Goal: Book appointment/travel/reservation

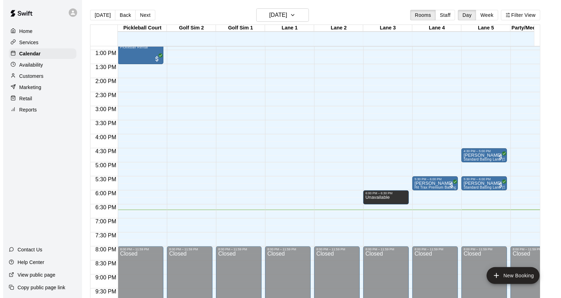
scroll to position [419, 0]
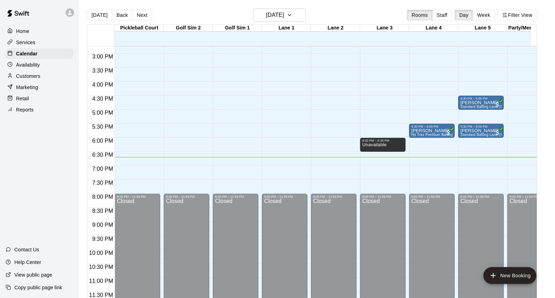
drag, startPoint x: 491, startPoint y: 272, endPoint x: 326, endPoint y: 160, distance: 199.7
click at [491, 272] on icon "add" at bounding box center [493, 275] width 8 height 8
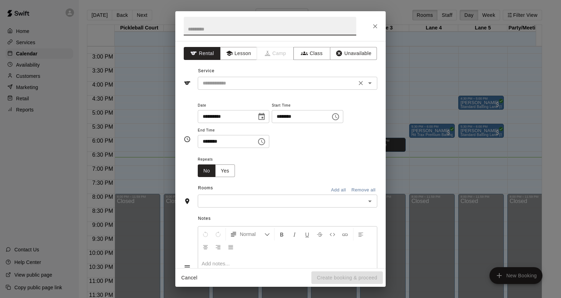
click at [257, 85] on input "text" at bounding box center [277, 83] width 155 height 9
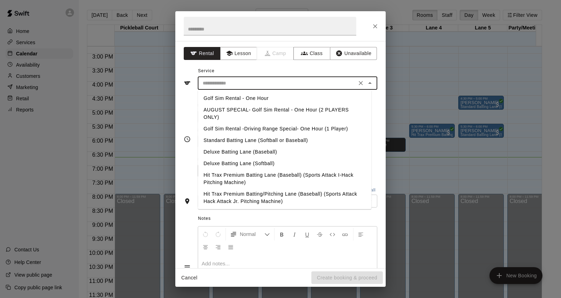
click at [254, 99] on li "Golf Sim Rental - One Hour" at bounding box center [285, 99] width 174 height 12
type input "**********"
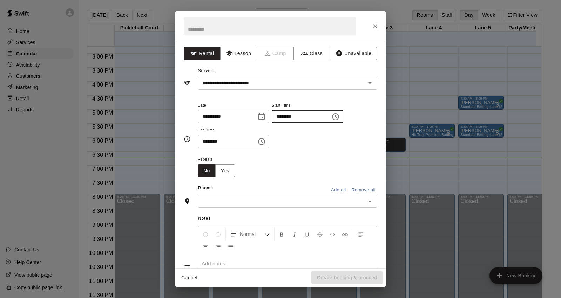
click at [291, 117] on input "********" at bounding box center [299, 116] width 54 height 13
type input "********"
click at [205, 140] on input "********" at bounding box center [225, 141] width 54 height 13
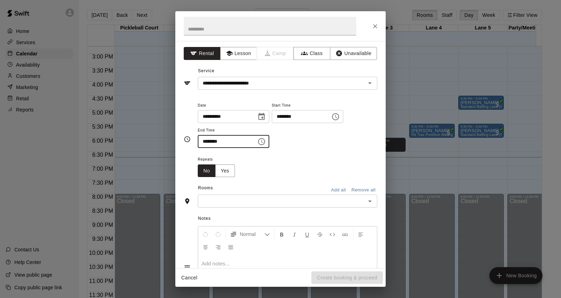
type input "********"
click at [237, 208] on div "**********" at bounding box center [280, 154] width 210 height 227
click at [242, 203] on input "text" at bounding box center [282, 201] width 164 height 9
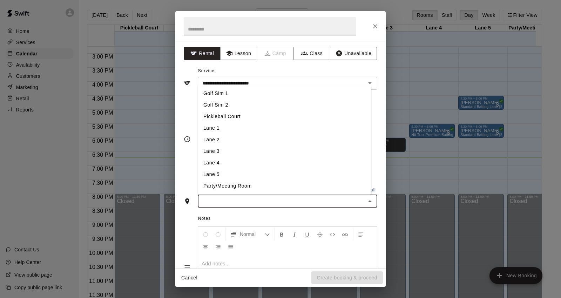
click at [246, 94] on li "Golf Sim 1" at bounding box center [285, 94] width 174 height 12
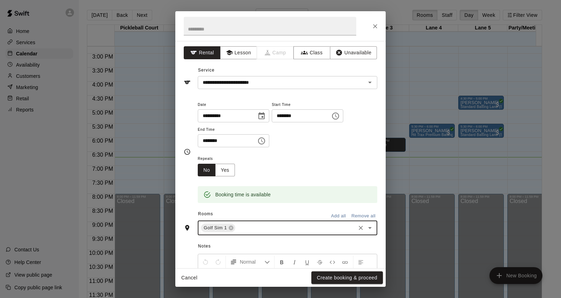
scroll to position [0, 0]
click at [355, 281] on button "Create booking & proceed" at bounding box center [347, 277] width 72 height 13
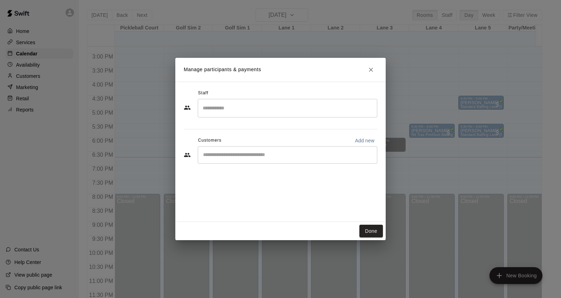
click at [255, 156] on input "Start typing to search customers..." at bounding box center [287, 154] width 173 height 7
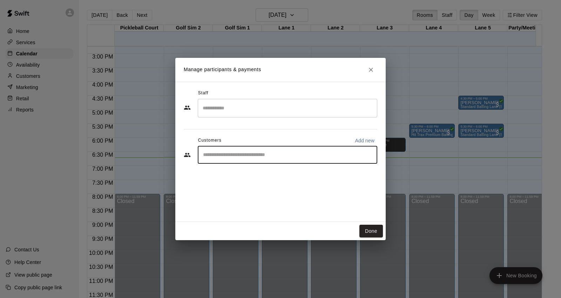
type input "*"
type input "******"
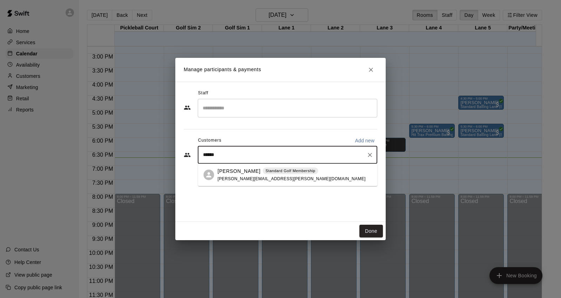
click at [310, 171] on div "Joshua Worley Standard Golf Membership joshua.worley.1822@gmail.com" at bounding box center [294, 174] width 154 height 15
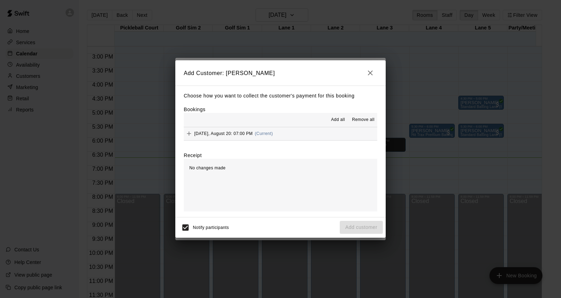
click at [305, 134] on button "Wednesday, August 20: 07:00 PM (Current)" at bounding box center [281, 133] width 194 height 13
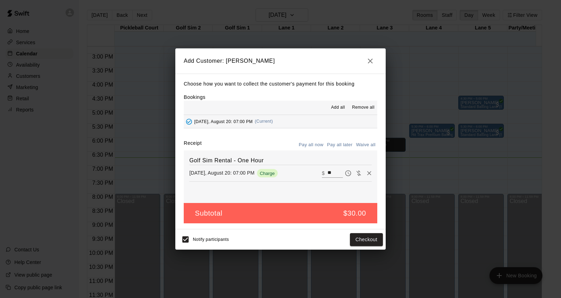
click at [367, 57] on icon "button" at bounding box center [370, 61] width 8 height 8
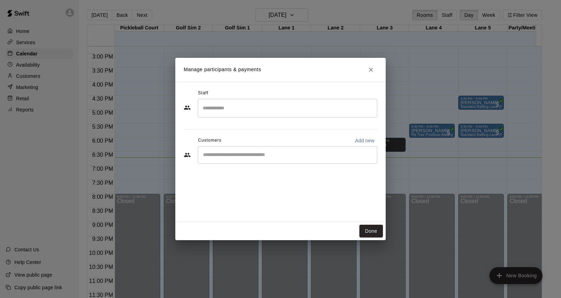
click at [371, 70] on icon "Close" at bounding box center [371, 70] width 4 height 4
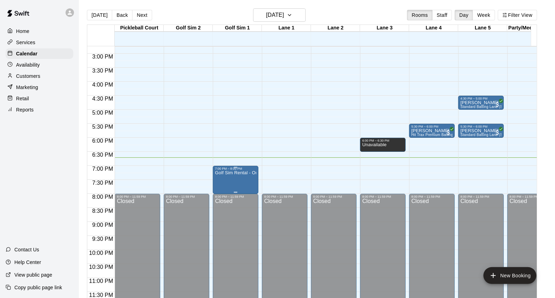
click at [229, 173] on p "Golf Sim Rental - One Hour" at bounding box center [235, 173] width 41 height 0
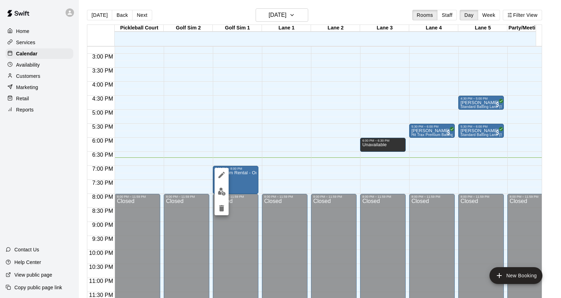
click at [224, 190] on img "edit" at bounding box center [222, 192] width 8 height 8
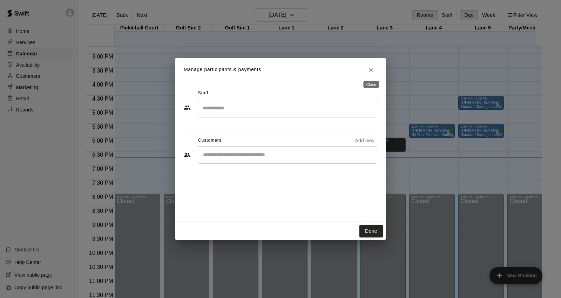
click at [373, 69] on icon "Close" at bounding box center [370, 69] width 7 height 7
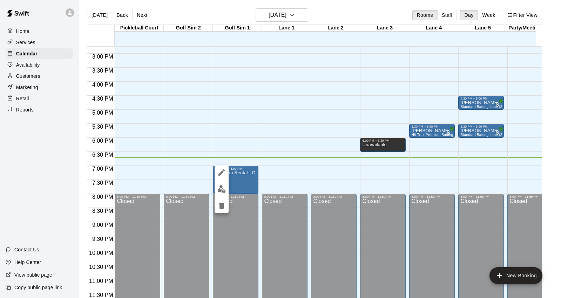
click at [219, 210] on button "delete" at bounding box center [222, 206] width 14 height 14
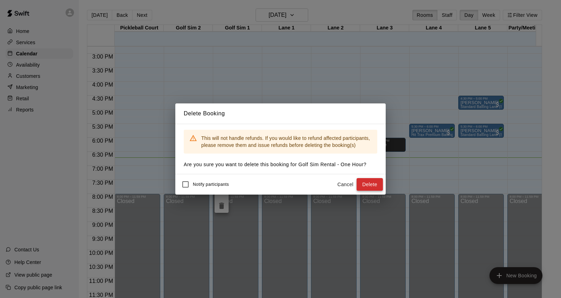
click at [358, 184] on button "Delete" at bounding box center [370, 184] width 26 height 13
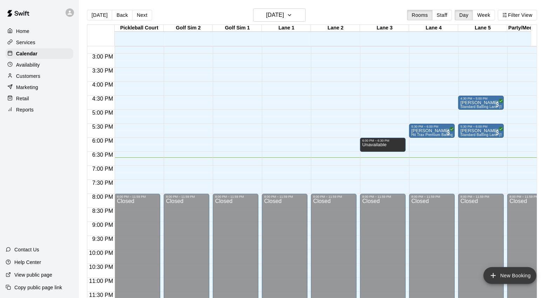
click at [518, 274] on button "New Booking" at bounding box center [509, 275] width 53 height 17
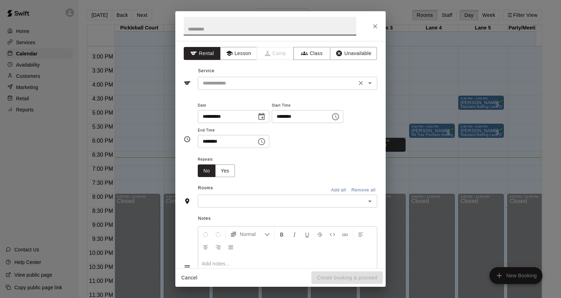
click at [287, 82] on input "text" at bounding box center [277, 83] width 155 height 9
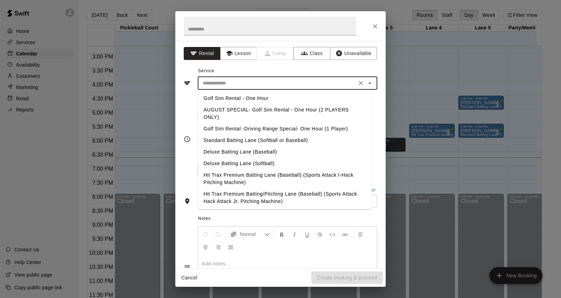
click at [243, 128] on li "Golf Sim Rental -Driving Range Special- One Hour (1 Player)" at bounding box center [285, 129] width 174 height 12
type input "**********"
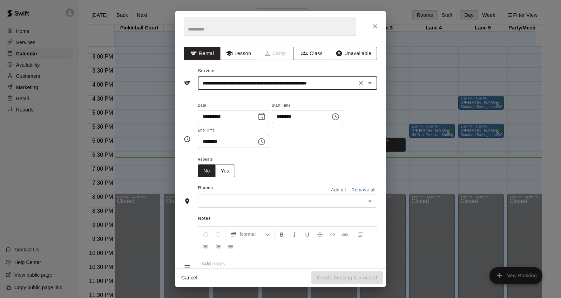
click at [288, 118] on input "********" at bounding box center [299, 116] width 54 height 13
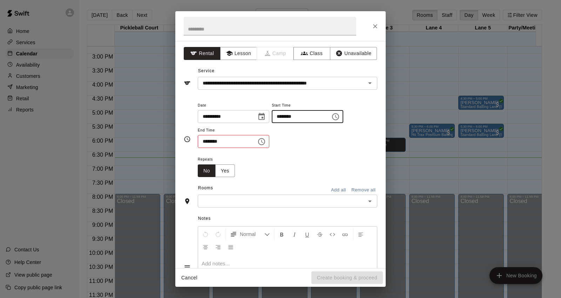
type input "********"
click at [208, 145] on input "********" at bounding box center [225, 141] width 54 height 13
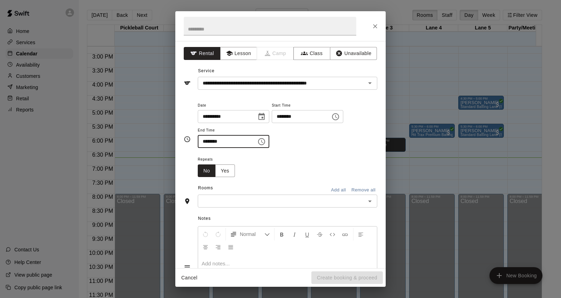
type input "********"
click at [244, 202] on input "text" at bounding box center [282, 201] width 164 height 9
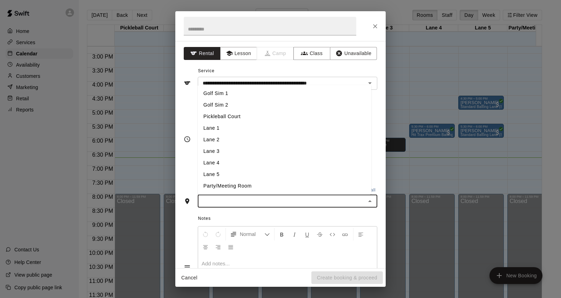
click at [254, 97] on li "Golf Sim 1" at bounding box center [285, 94] width 174 height 12
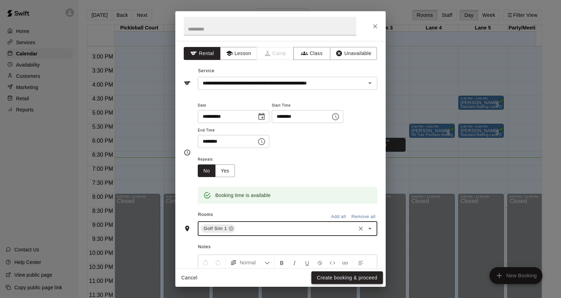
click at [350, 274] on button "Create booking & proceed" at bounding box center [347, 277] width 72 height 13
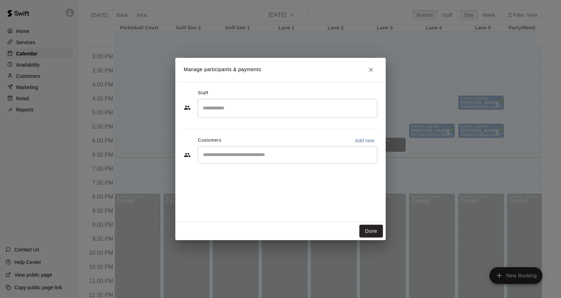
click at [282, 152] on input "Start typing to search customers..." at bounding box center [287, 154] width 173 height 7
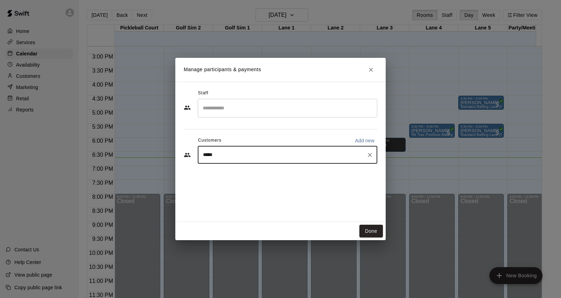
type input "******"
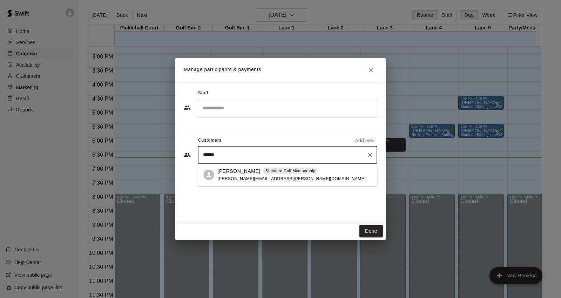
click at [287, 177] on div "Joshua Worley Standard Golf Membership joshua.worley.1822@gmail.com" at bounding box center [291, 174] width 148 height 15
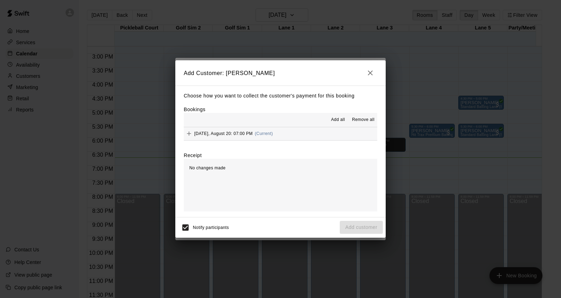
click at [304, 140] on button "Wednesday, August 20: 07:00 PM (Current)" at bounding box center [281, 133] width 194 height 13
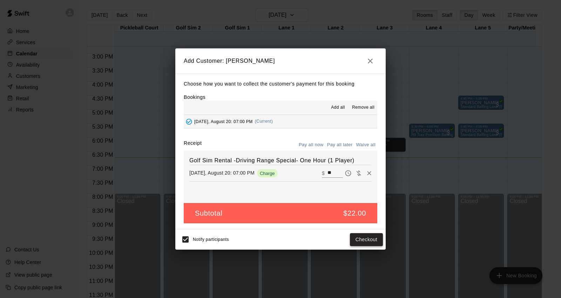
click at [361, 241] on button "Checkout" at bounding box center [366, 239] width 33 height 13
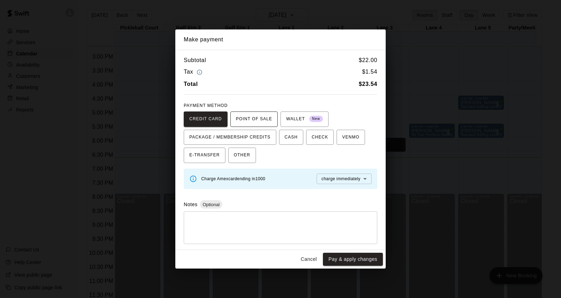
click at [261, 117] on span "POINT OF SALE" at bounding box center [254, 119] width 36 height 11
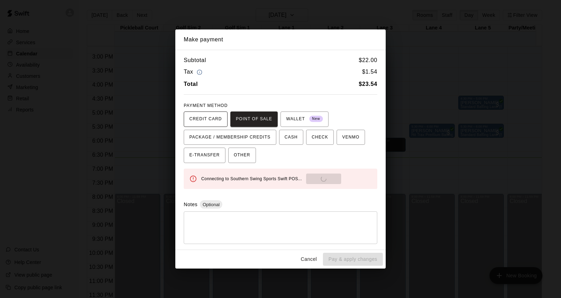
click at [220, 117] on span "CREDIT CARD" at bounding box center [205, 119] width 33 height 11
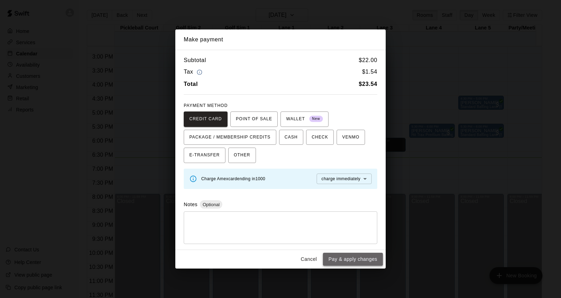
click at [363, 264] on button "Pay & apply changes" at bounding box center [353, 259] width 60 height 13
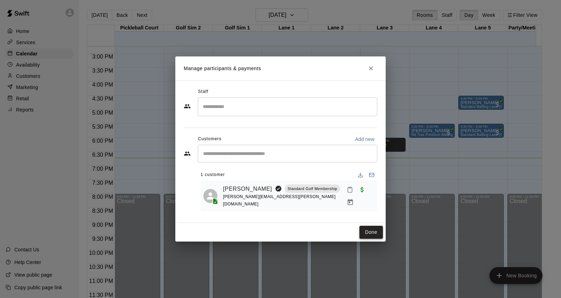
drag, startPoint x: 375, startPoint y: 231, endPoint x: 366, endPoint y: 230, distance: 9.6
click at [375, 230] on button "Done" at bounding box center [370, 232] width 23 height 13
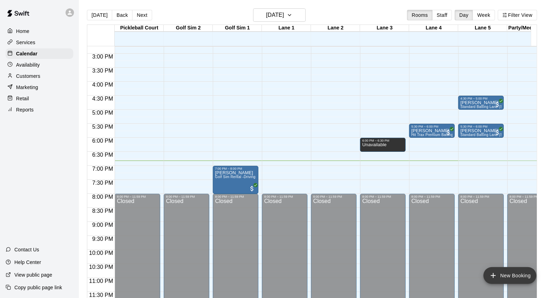
click at [527, 275] on button "New Booking" at bounding box center [509, 275] width 53 height 17
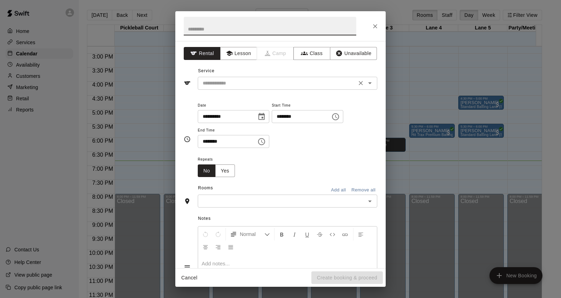
click at [307, 85] on input "text" at bounding box center [277, 83] width 155 height 9
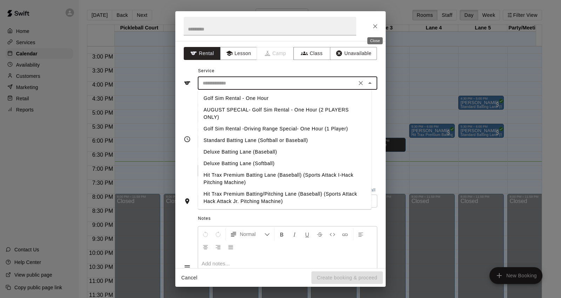
click at [371, 25] on button "Close" at bounding box center [375, 26] width 13 height 13
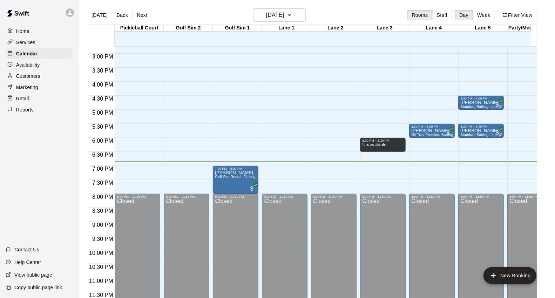
click at [67, 79] on div "Customers" at bounding box center [40, 76] width 68 height 11
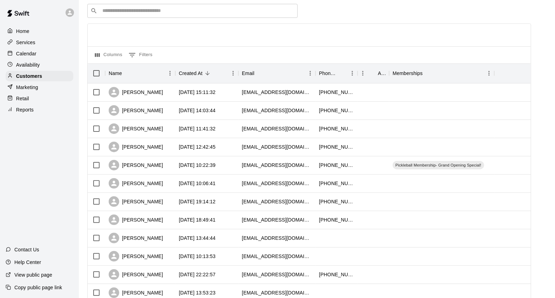
scroll to position [39, 0]
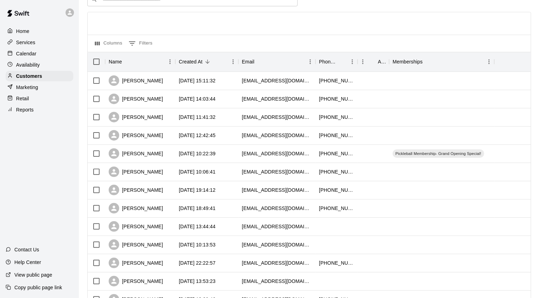
click at [50, 54] on div "Calendar" at bounding box center [40, 53] width 68 height 11
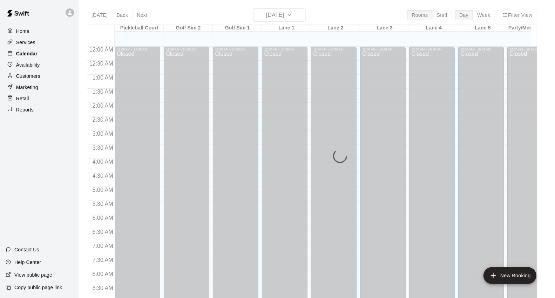
scroll to position [393, 0]
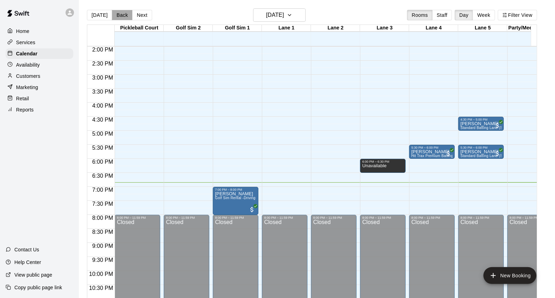
click at [121, 16] on button "Back" at bounding box center [122, 15] width 21 height 11
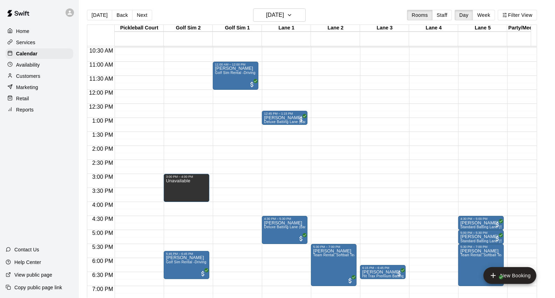
scroll to position [276, 0]
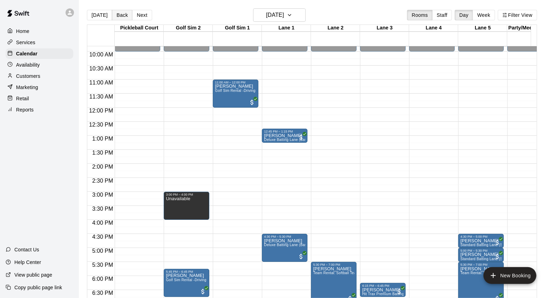
click at [124, 17] on button "Back" at bounding box center [122, 15] width 21 height 11
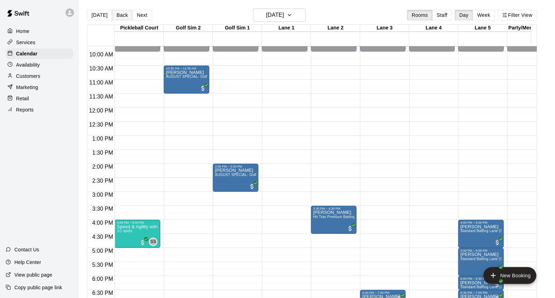
click at [121, 10] on button "Back" at bounding box center [122, 15] width 21 height 11
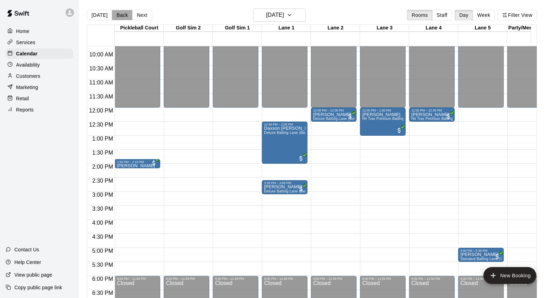
click at [117, 18] on button "Back" at bounding box center [122, 15] width 21 height 11
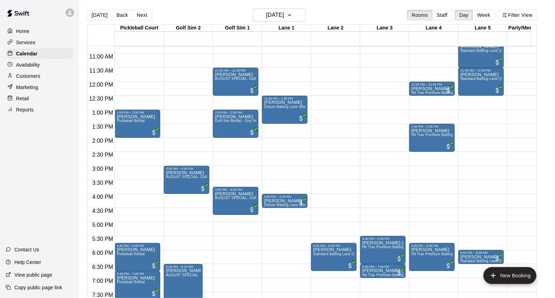
scroll to position [314, 0]
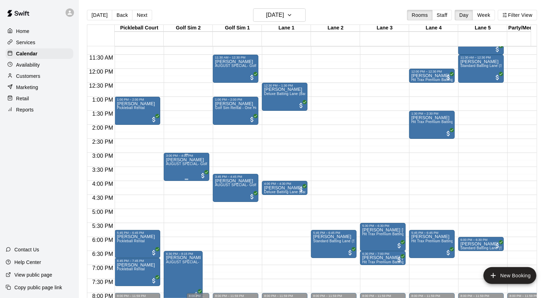
click at [179, 164] on span "AUGUST SPECIAL- Golf Sim Rental - One Hour (2 PLAYERS ONLY)" at bounding box center [223, 164] width 115 height 4
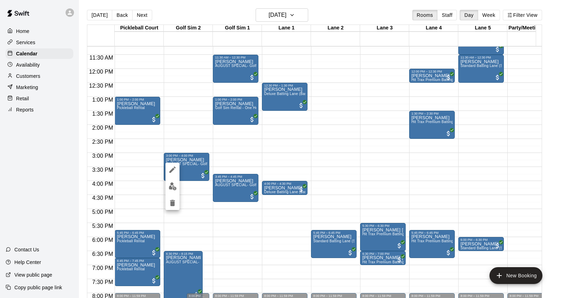
click at [170, 188] on img "edit" at bounding box center [173, 186] width 8 height 8
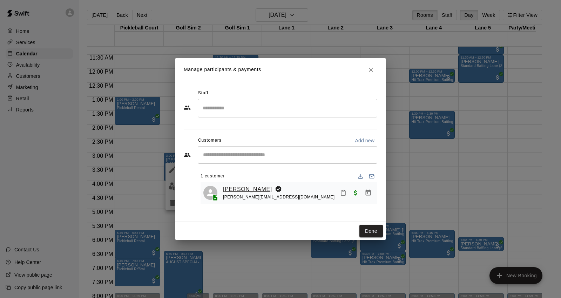
click at [228, 188] on link "Barry Neyrey" at bounding box center [247, 189] width 49 height 9
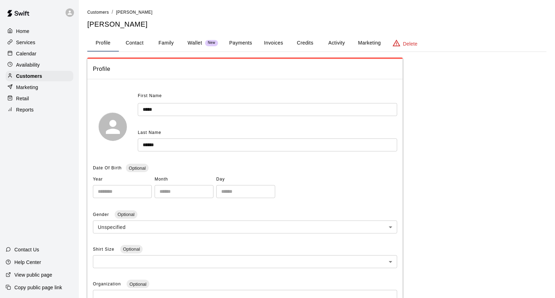
click at [228, 44] on button "Payments" at bounding box center [241, 43] width 34 height 17
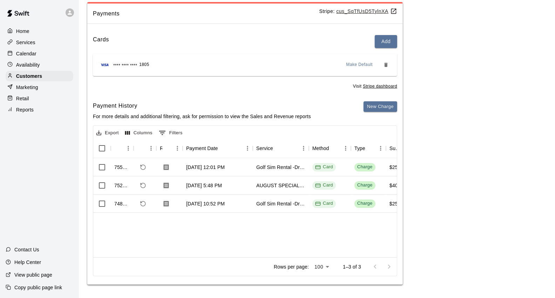
scroll to position [0, 81]
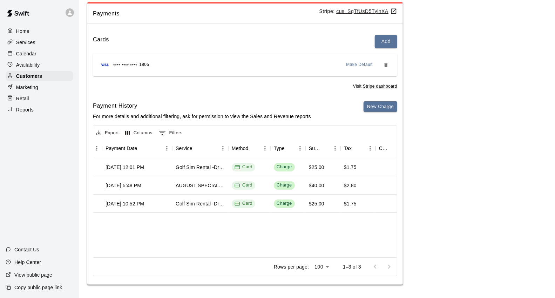
click at [63, 53] on div "Calendar" at bounding box center [40, 53] width 68 height 11
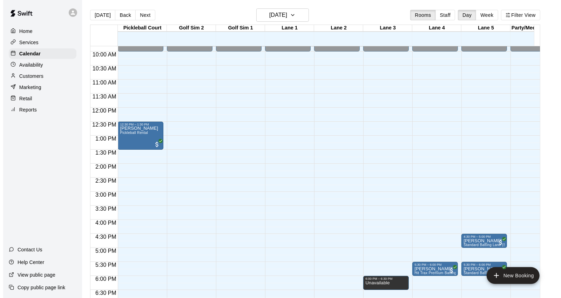
scroll to position [314, 0]
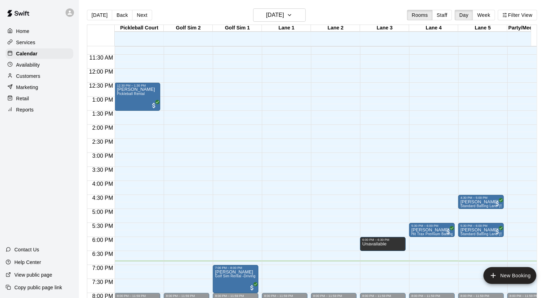
click at [496, 266] on div "12:00 AM – 10:00 AM Closed 4:30 PM – 5:00 PM Brock Gomila Standard Batting Lane…" at bounding box center [481, 68] width 46 height 673
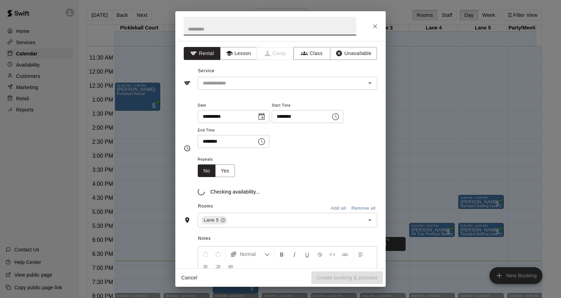
click at [493, 275] on div "**********" at bounding box center [280, 149] width 561 height 298
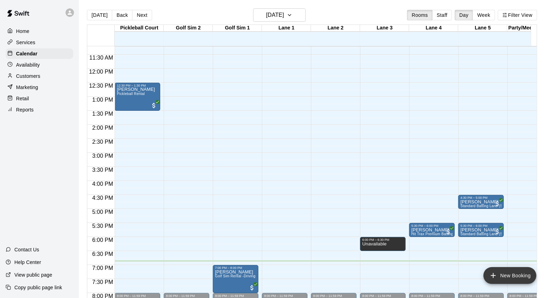
click at [504, 279] on button "New Booking" at bounding box center [509, 275] width 53 height 17
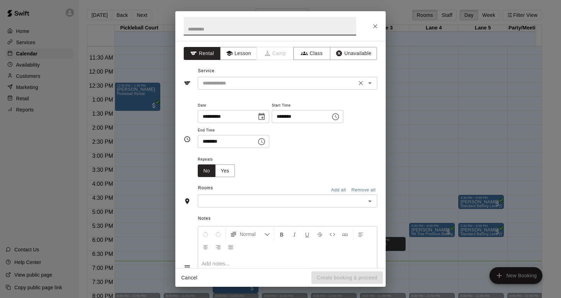
click at [283, 89] on div "​" at bounding box center [287, 83] width 179 height 13
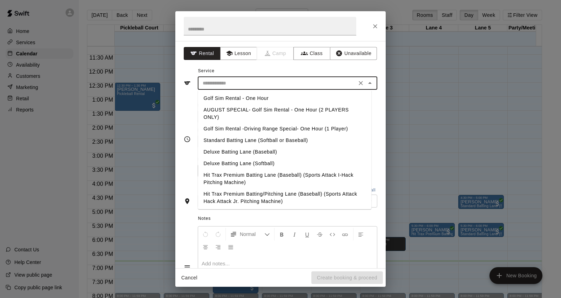
click at [254, 131] on li "Golf Sim Rental -Driving Range Special- One Hour (1 Player)" at bounding box center [285, 129] width 174 height 12
type input "**********"
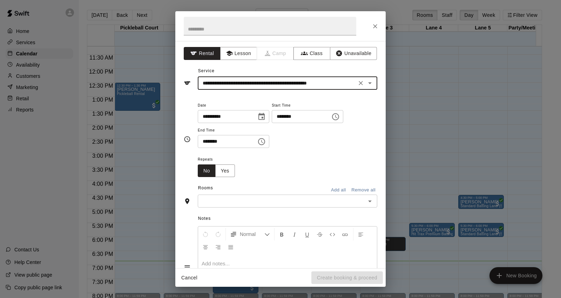
click at [289, 116] on input "********" at bounding box center [299, 116] width 54 height 13
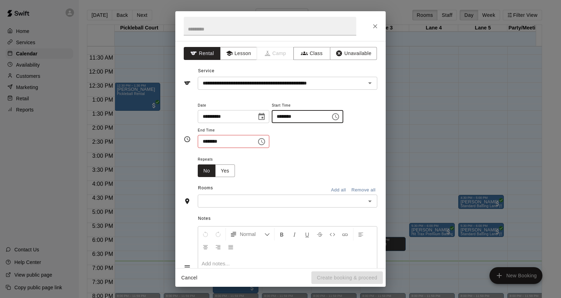
type input "********"
click at [206, 145] on input "********" at bounding box center [225, 141] width 54 height 13
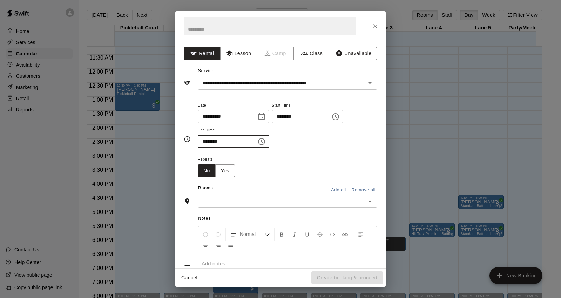
type input "********"
click at [236, 201] on input "text" at bounding box center [282, 201] width 164 height 9
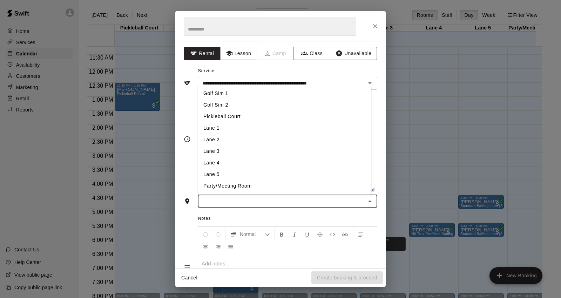
click at [247, 104] on li "Golf Sim 2" at bounding box center [285, 106] width 174 height 12
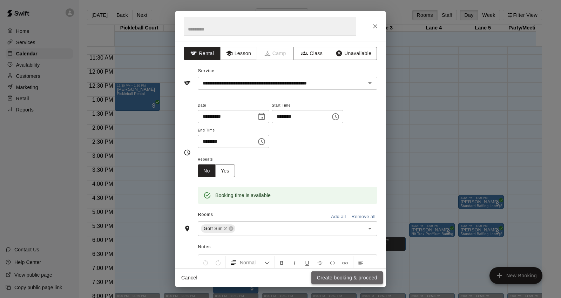
click at [349, 279] on button "Create booking & proceed" at bounding box center [347, 277] width 72 height 13
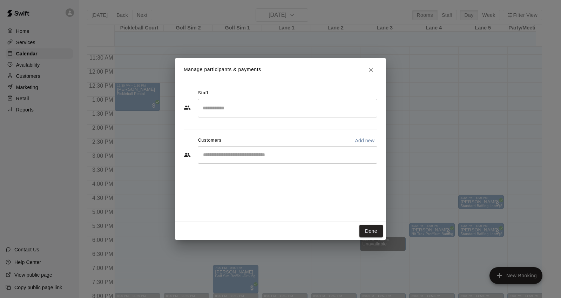
click at [251, 150] on div "​" at bounding box center [287, 155] width 179 height 18
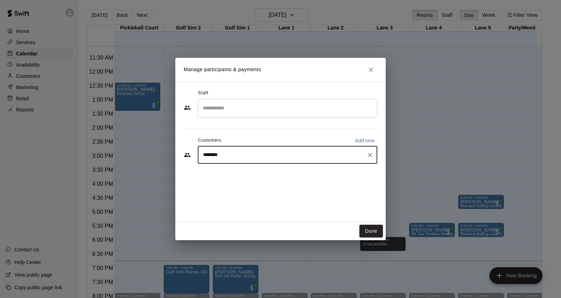
type input "********"
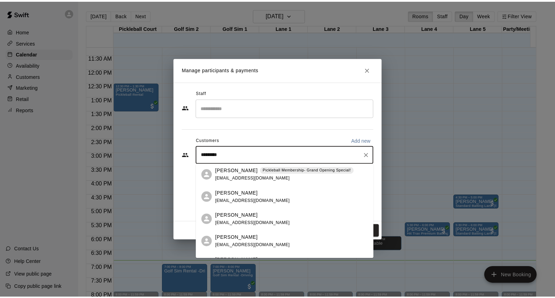
scroll to position [0, 0]
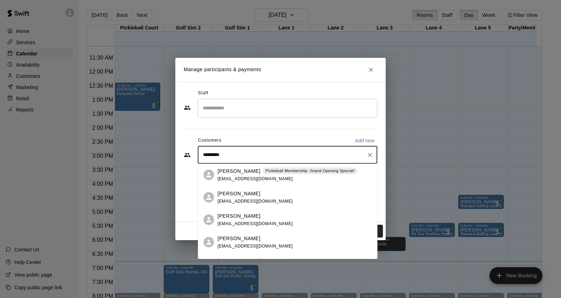
drag, startPoint x: 243, startPoint y: 159, endPoint x: 232, endPoint y: 155, distance: 11.4
click at [232, 155] on div "******** ​" at bounding box center [287, 155] width 179 height 18
click at [234, 201] on span "mstaxlawyer@gmail.com" at bounding box center [254, 200] width 75 height 5
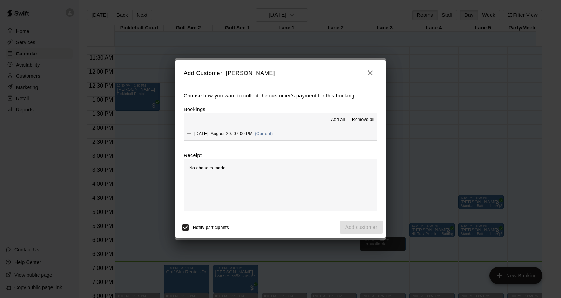
click at [286, 137] on button "Wednesday, August 20: 07:00 PM (Current)" at bounding box center [281, 133] width 194 height 13
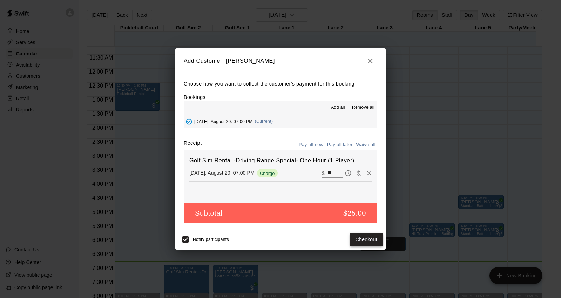
click at [363, 242] on button "Checkout" at bounding box center [366, 239] width 33 height 13
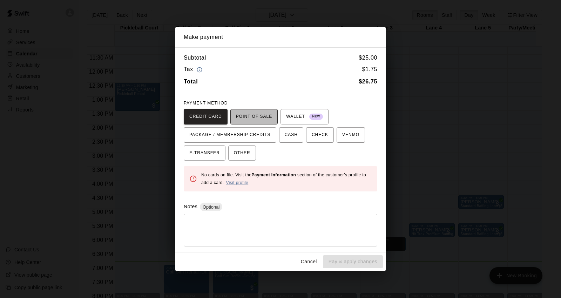
click at [257, 114] on span "POINT OF SALE" at bounding box center [254, 116] width 36 height 11
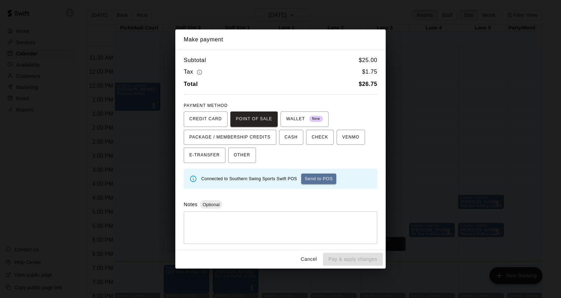
click at [315, 181] on button "Send to POS" at bounding box center [318, 179] width 35 height 11
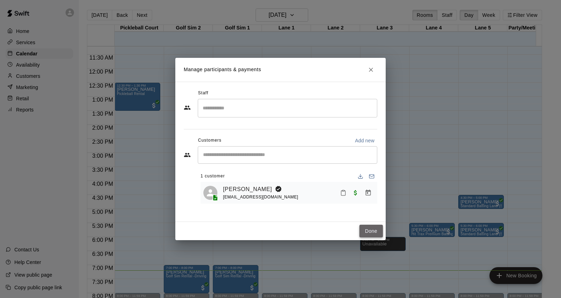
click at [379, 229] on button "Done" at bounding box center [370, 231] width 23 height 13
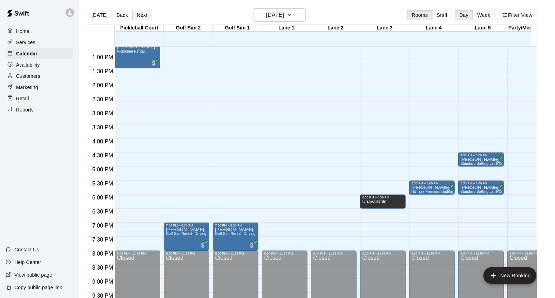
scroll to position [314, 0]
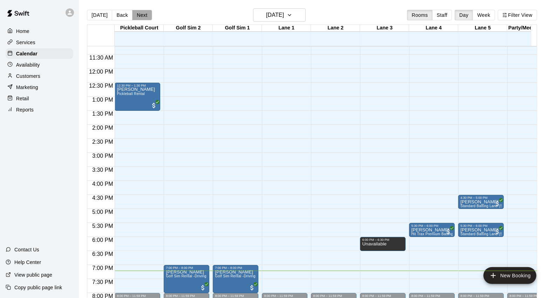
click at [147, 18] on button "Next" at bounding box center [142, 15] width 20 height 11
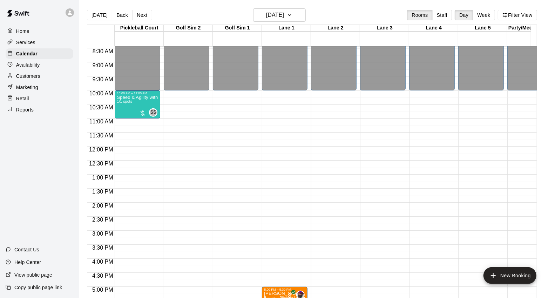
scroll to position [276, 0]
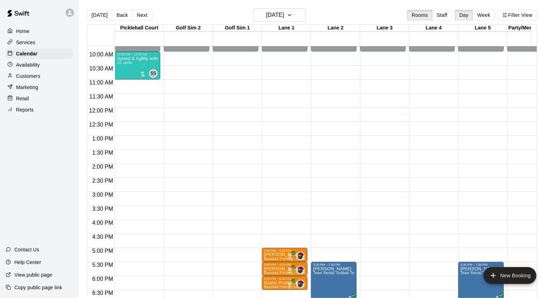
drag, startPoint x: 96, startPoint y: 18, endPoint x: 99, endPoint y: 22, distance: 4.3
click at [96, 18] on button "[DATE]" at bounding box center [99, 15] width 25 height 11
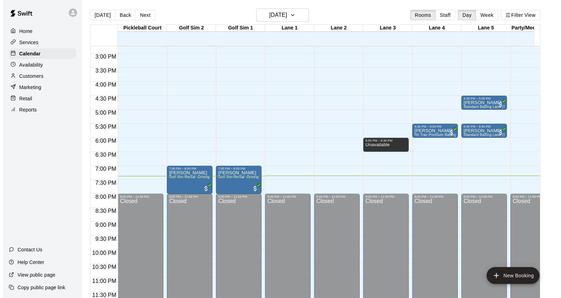
scroll to position [419, 0]
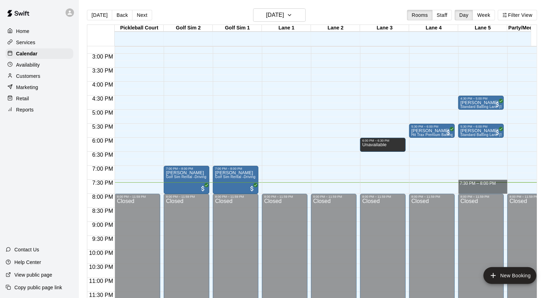
drag, startPoint x: 460, startPoint y: 178, endPoint x: 462, endPoint y: 183, distance: 5.8
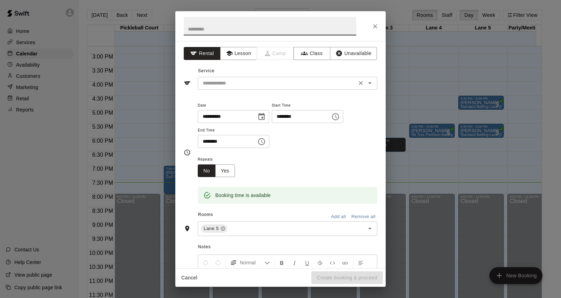
click at [325, 88] on div "​" at bounding box center [287, 83] width 179 height 13
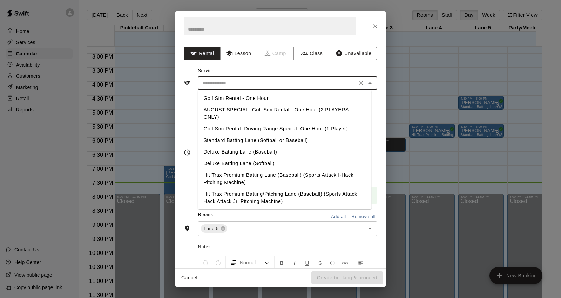
click at [268, 140] on li "Standard Batting Lane (Softball or Baseball)" at bounding box center [285, 141] width 174 height 12
type input "**********"
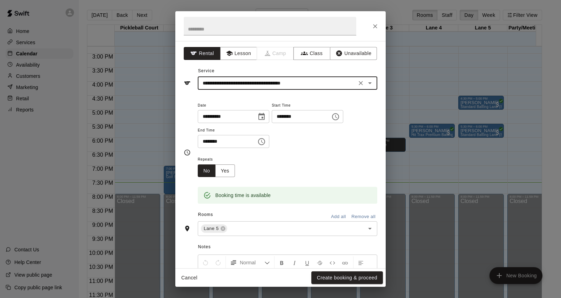
scroll to position [78, 0]
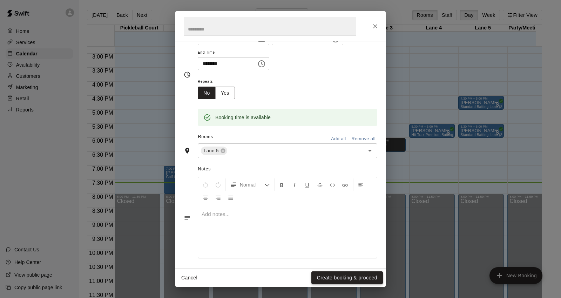
click at [338, 281] on button "Create booking & proceed" at bounding box center [347, 277] width 72 height 13
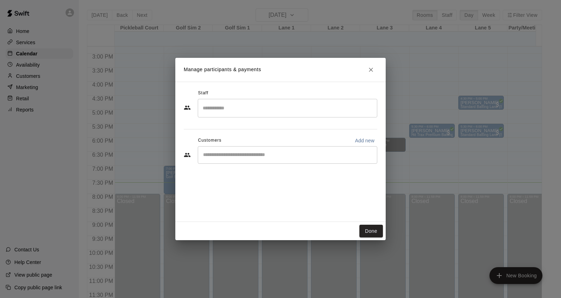
click at [242, 158] on div "​" at bounding box center [287, 155] width 179 height 18
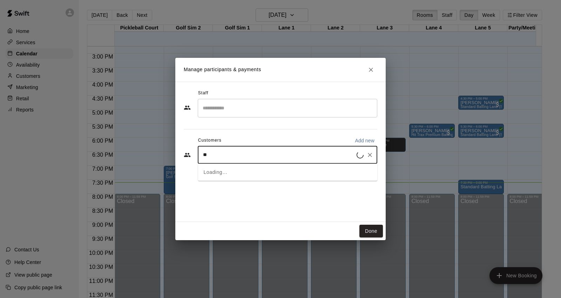
type input "***"
click at [244, 174] on div "Birgilio Santana Baseball/Softball Membership (Grand Opening) bgsrombley24@gmai…" at bounding box center [286, 174] width 138 height 15
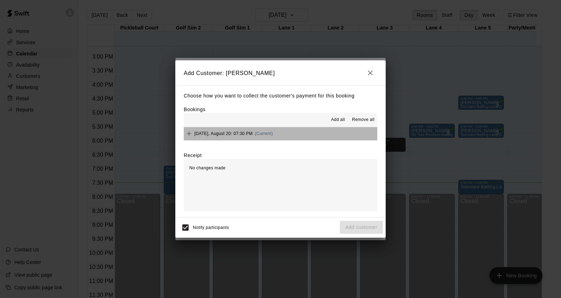
click at [289, 138] on button "Wednesday, August 20: 07:30 PM (Current)" at bounding box center [281, 133] width 194 height 13
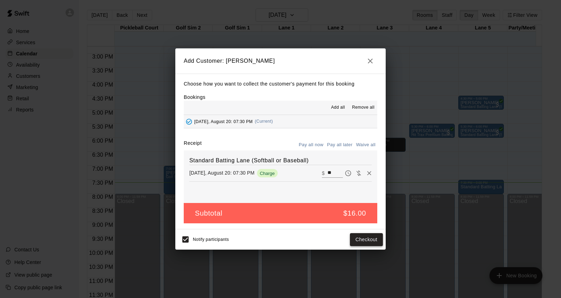
click at [363, 239] on button "Checkout" at bounding box center [366, 239] width 33 height 13
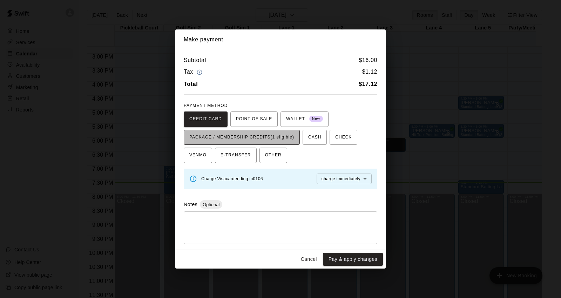
click at [281, 137] on span "PACKAGE / MEMBERSHIP CREDITS (1 eligible)" at bounding box center [241, 137] width 105 height 11
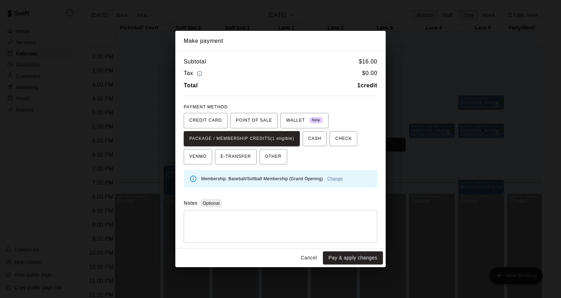
click at [337, 181] on div "Membership: Baseball/Softball Membership (Grand Opening) Change" at bounding box center [286, 178] width 170 height 13
click at [335, 179] on link "Change" at bounding box center [334, 178] width 15 height 5
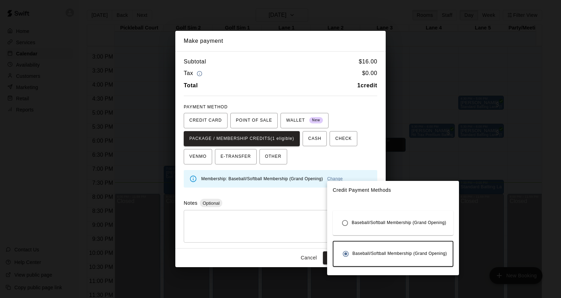
click at [315, 238] on div at bounding box center [280, 149] width 561 height 298
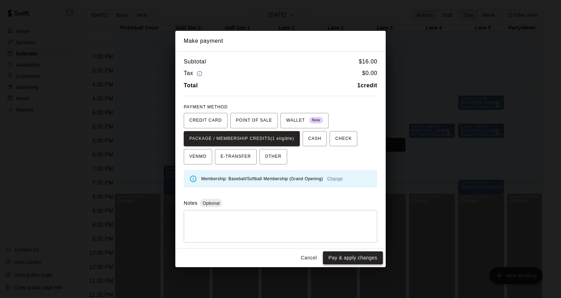
click at [355, 257] on button "Pay & apply changes" at bounding box center [353, 257] width 60 height 13
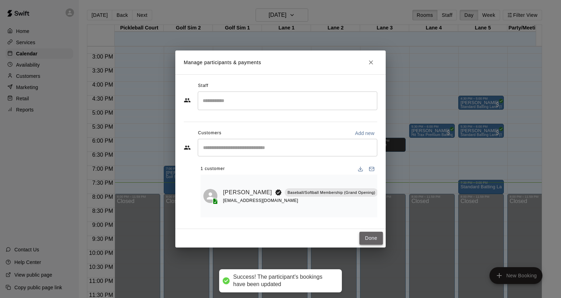
click at [366, 233] on button "Done" at bounding box center [370, 238] width 23 height 13
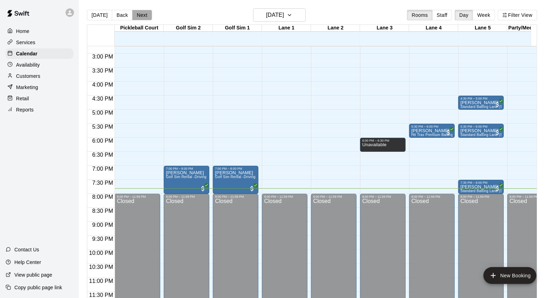
click at [142, 15] on button "Next" at bounding box center [142, 15] width 20 height 11
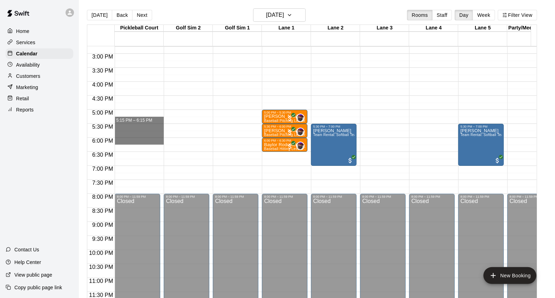
drag, startPoint x: 120, startPoint y: 109, endPoint x: 128, endPoint y: 137, distance: 29.3
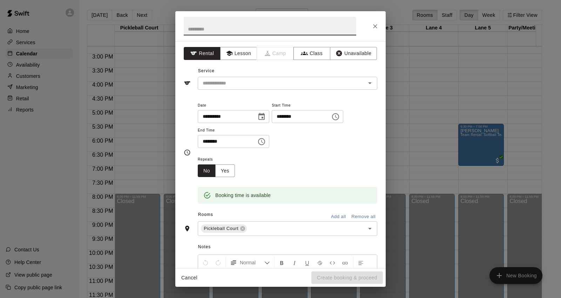
click at [379, 28] on icon "Close" at bounding box center [375, 26] width 7 height 7
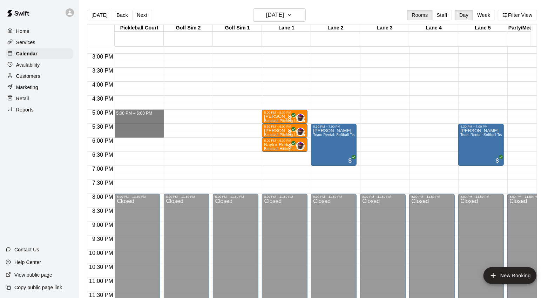
drag, startPoint x: 117, startPoint y: 106, endPoint x: 124, endPoint y: 129, distance: 23.5
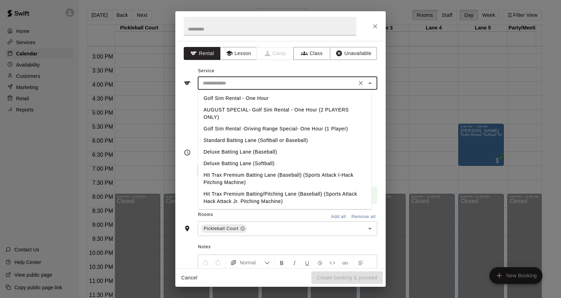
click at [318, 81] on input "text" at bounding box center [277, 83] width 155 height 9
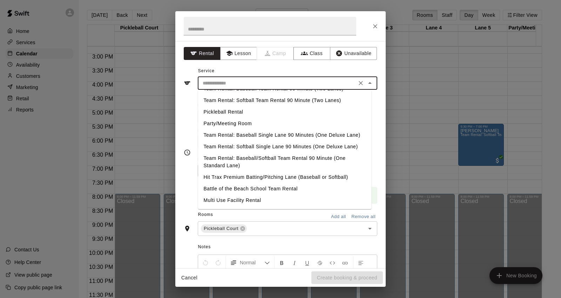
scroll to position [131, 0]
click at [274, 106] on li "Pickleball Rental" at bounding box center [285, 112] width 174 height 12
type input "**********"
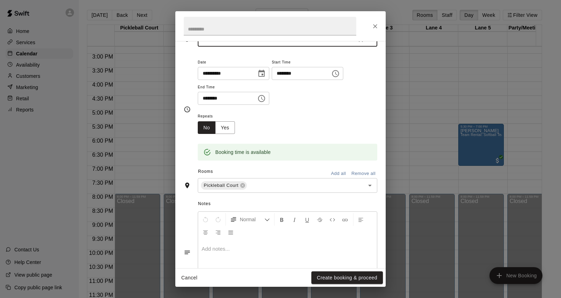
scroll to position [0, 0]
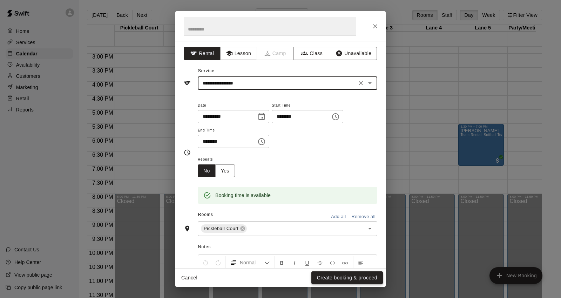
click at [332, 276] on button "Create booking & proceed" at bounding box center [347, 277] width 72 height 13
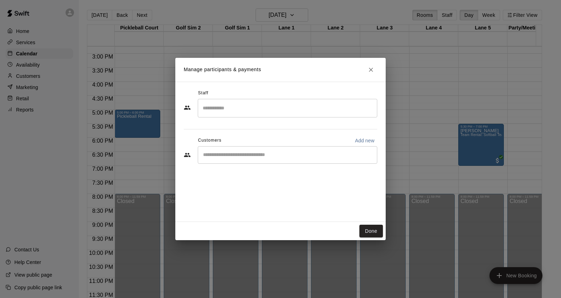
click at [361, 142] on p "Add new" at bounding box center [365, 140] width 20 height 7
select select "**"
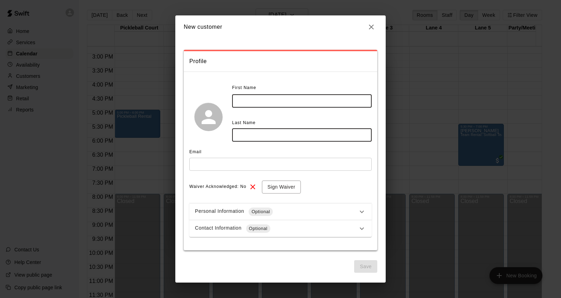
click at [311, 102] on input "text" at bounding box center [302, 101] width 140 height 13
type input "****"
click at [279, 129] on input "text" at bounding box center [302, 135] width 140 height 13
type input "******"
click at [286, 164] on input "text" at bounding box center [280, 164] width 182 height 13
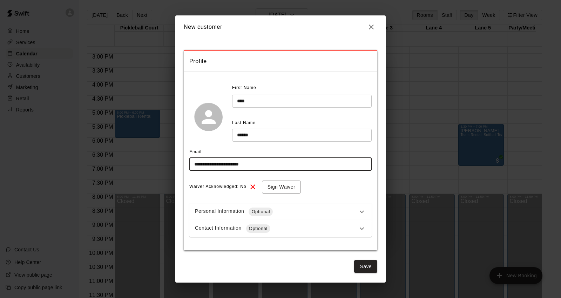
type input "**********"
click at [280, 229] on div "Contact Information Optional" at bounding box center [276, 228] width 163 height 8
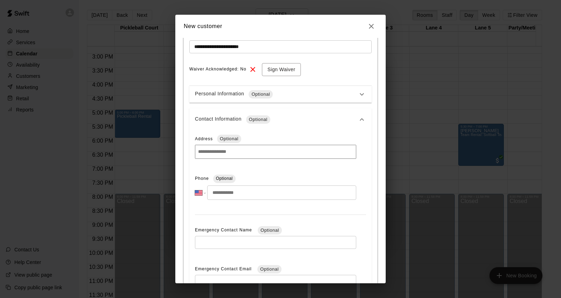
scroll to position [195, 0]
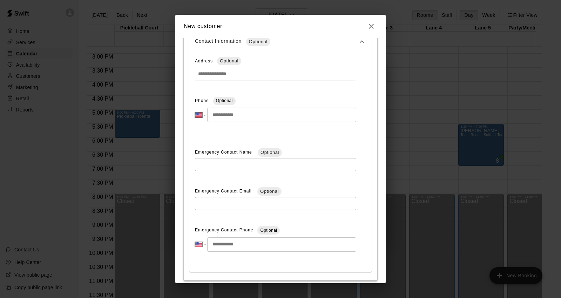
click at [269, 113] on input "tel" at bounding box center [281, 115] width 149 height 14
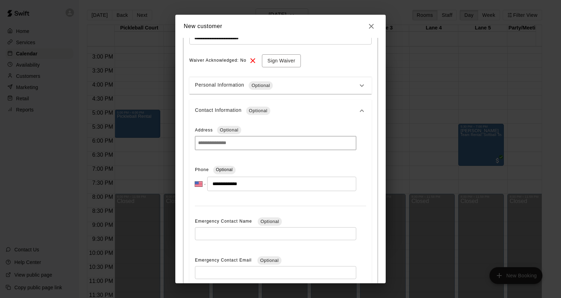
scroll to position [225, 0]
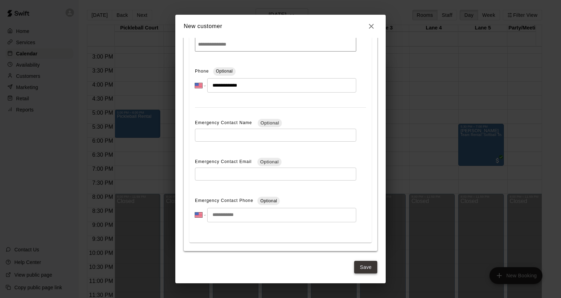
type input "**********"
click at [361, 267] on button "Save" at bounding box center [365, 267] width 23 height 13
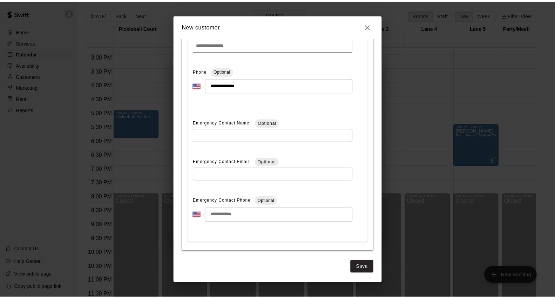
scroll to position [0, 0]
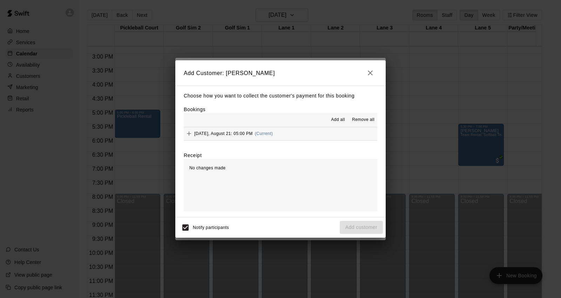
click at [294, 134] on button "Thursday, August 21: 05:00 PM (Current)" at bounding box center [281, 133] width 194 height 13
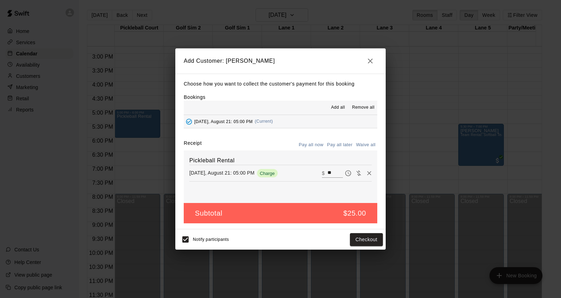
click at [344, 146] on button "Pay all later" at bounding box center [339, 145] width 29 height 11
click at [358, 243] on button "Add customer" at bounding box center [361, 239] width 43 height 13
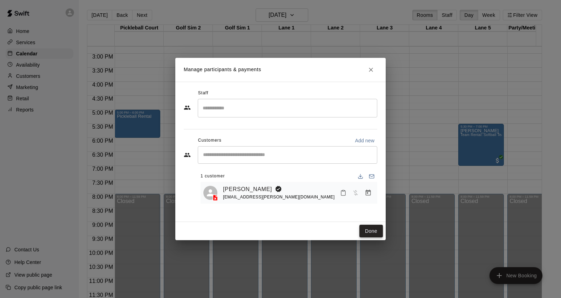
click at [370, 231] on button "Done" at bounding box center [370, 231] width 23 height 13
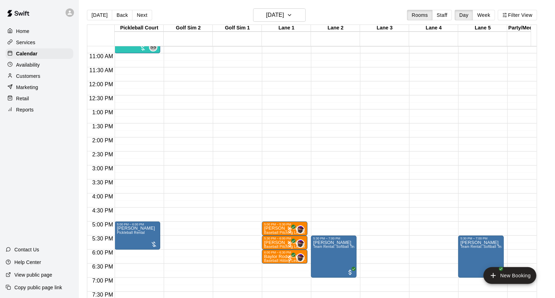
scroll to position [303, 0]
click at [498, 185] on div "12:00 AM – 10:00 AM Closed 5:30 PM – 7:00 PM John Killebrew Team Rental: Softba…" at bounding box center [481, 80] width 46 height 673
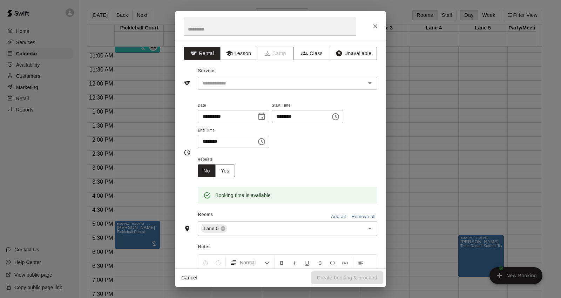
click at [375, 26] on icon "Close" at bounding box center [375, 26] width 4 height 4
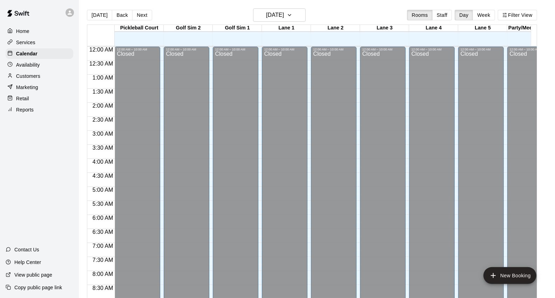
scroll to position [393, 0]
